Goal: Navigation & Orientation: Find specific page/section

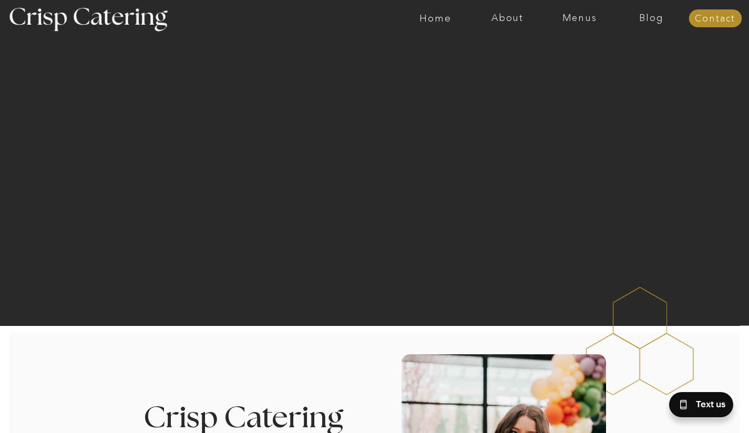
click at [577, 19] on nav "Menus" at bounding box center [579, 18] width 72 height 11
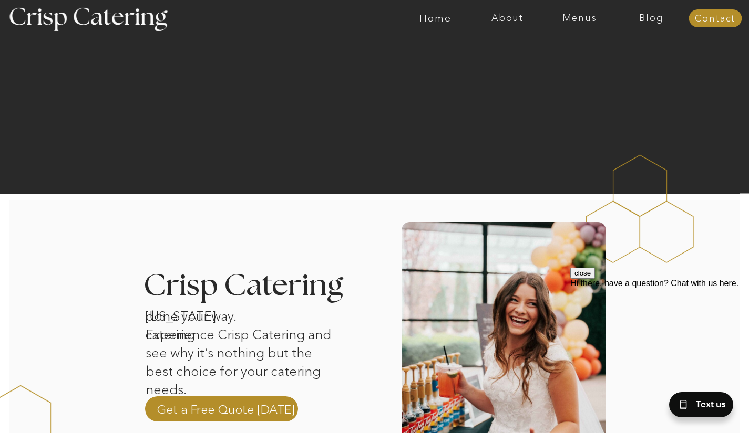
scroll to position [96, 0]
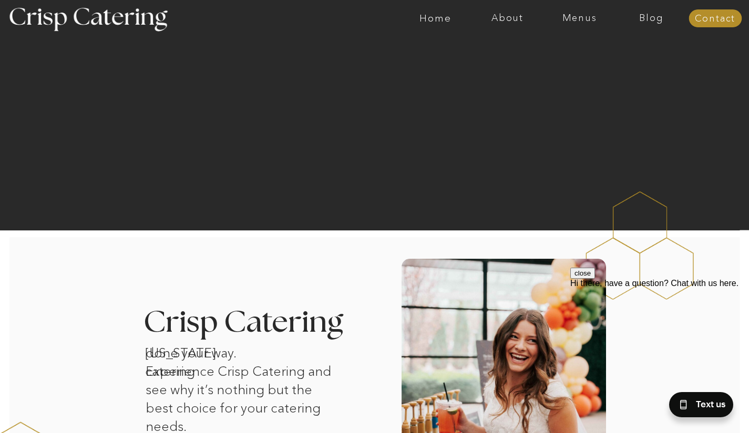
click at [582, 19] on nav "Menus" at bounding box center [579, 18] width 72 height 11
click at [415, 23] on nav "Home" at bounding box center [435, 18] width 72 height 11
click at [560, 59] on nav "Winter (Sep-Feb)" at bounding box center [578, 62] width 86 height 10
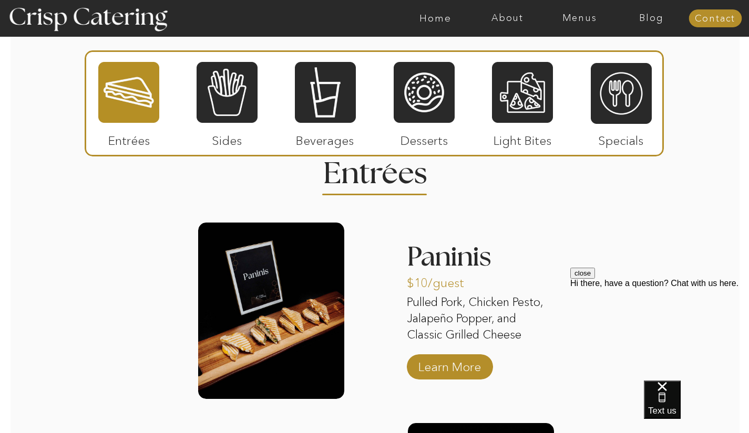
scroll to position [1250, 0]
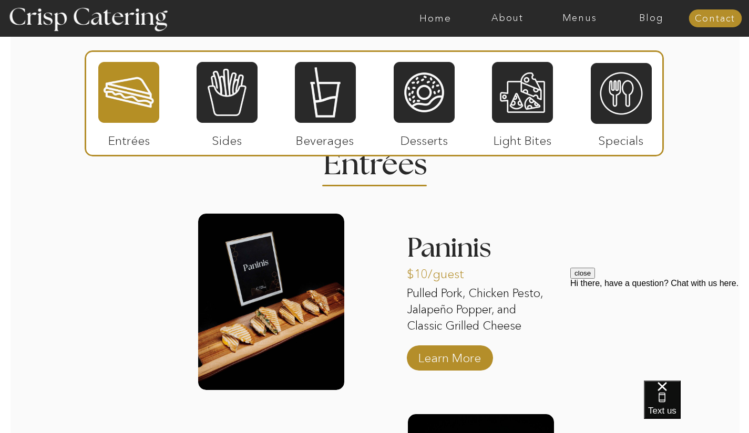
click at [430, 86] on div at bounding box center [424, 92] width 61 height 63
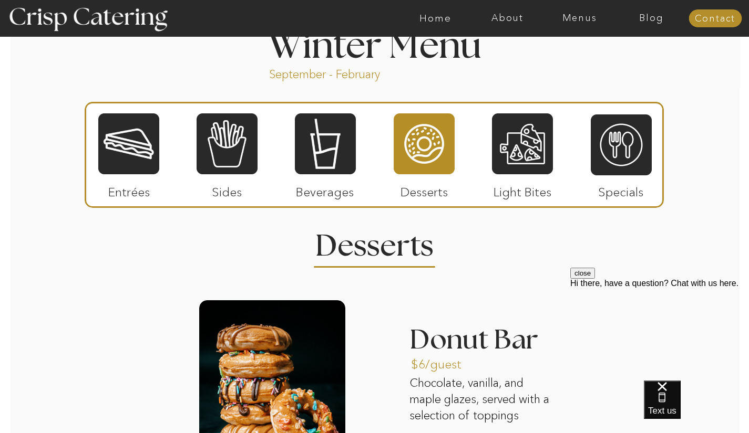
scroll to position [1318, 0]
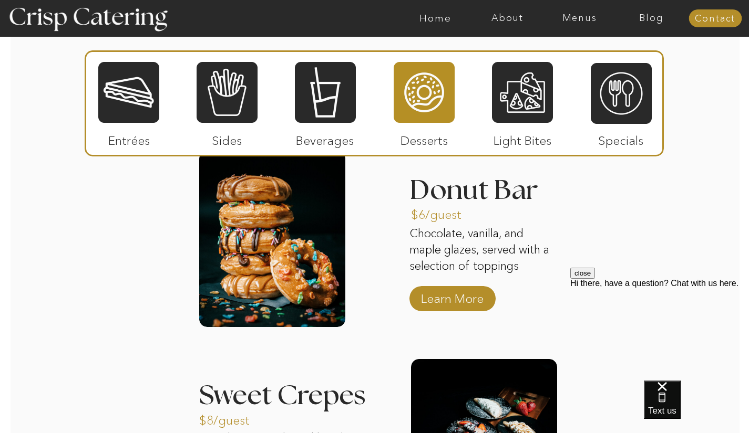
click at [529, 98] on div at bounding box center [522, 92] width 61 height 63
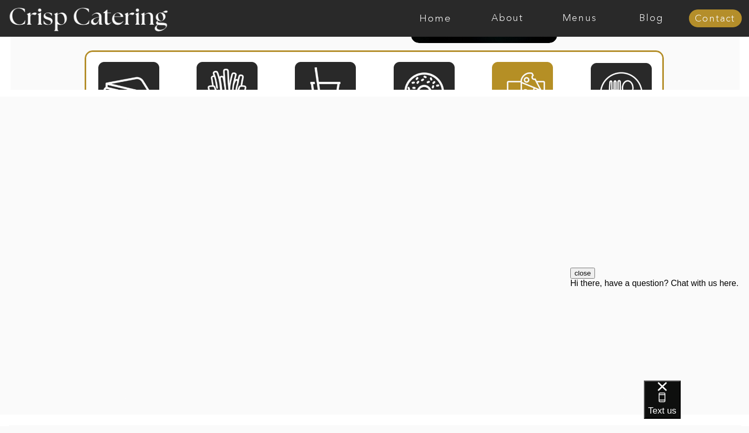
scroll to position [1621, 0]
